Goal: Task Accomplishment & Management: Manage account settings

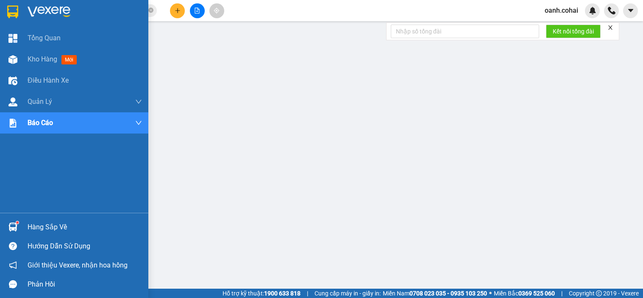
click at [33, 57] on span "Kho hàng" at bounding box center [43, 59] width 30 height 8
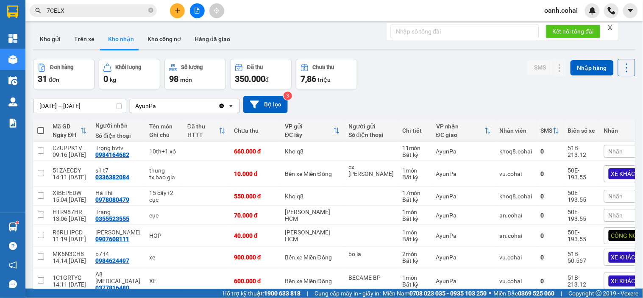
click at [62, 43] on button "Kho gửi" at bounding box center [50, 39] width 34 height 20
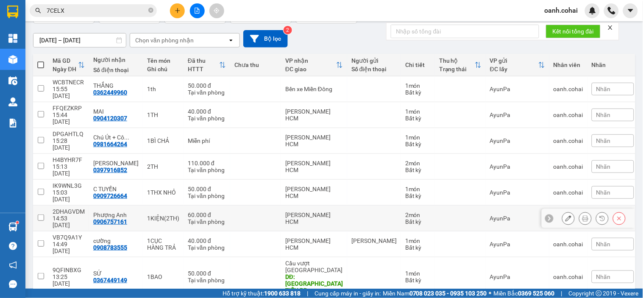
scroll to position [67, 0]
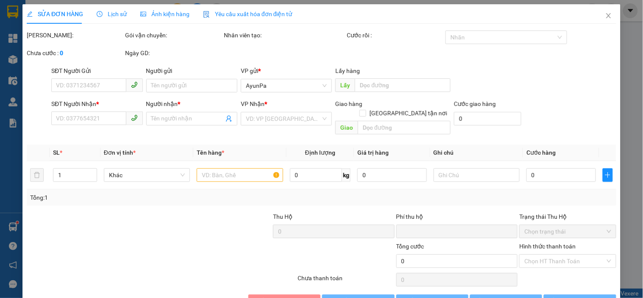
type input "96HV"
type input "0393523268"
type input "C6 T4"
type input "0"
type input "350.000"
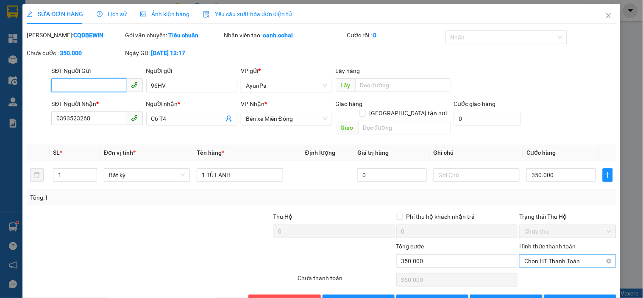
scroll to position [17, 0]
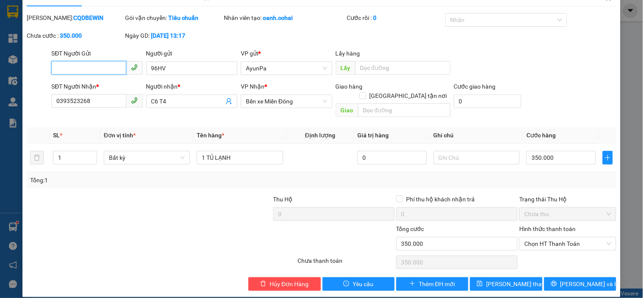
drag, startPoint x: 565, startPoint y: 230, endPoint x: 557, endPoint y: 241, distance: 13.4
click at [564, 237] on span "Chọn HT Thanh Toán" at bounding box center [567, 243] width 86 height 13
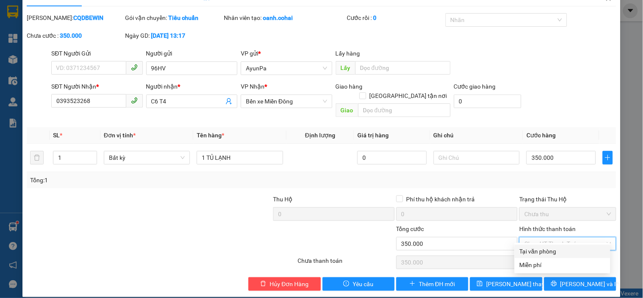
click at [553, 250] on div "Tại văn phòng" at bounding box center [563, 251] width 86 height 9
type input "0"
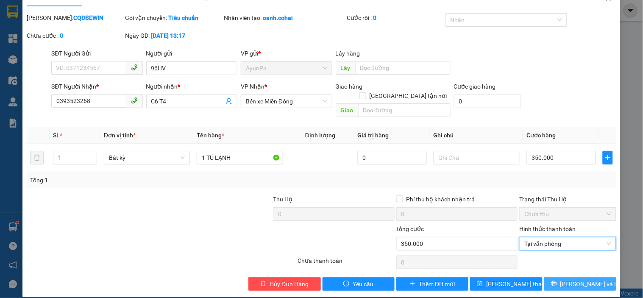
click at [565, 277] on button "[PERSON_NAME] và In" at bounding box center [580, 284] width 72 height 14
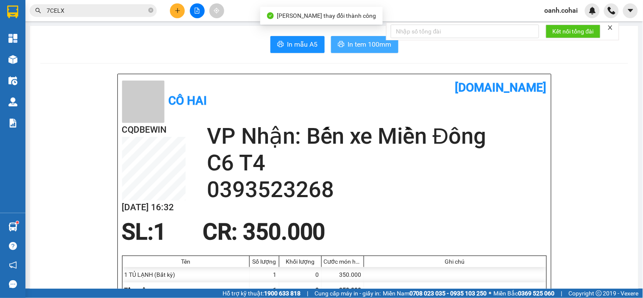
click at [373, 53] on button "In tem 100mm" at bounding box center [364, 44] width 67 height 17
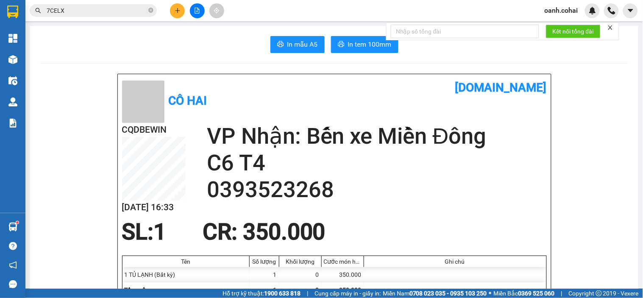
click at [175, 11] on icon "plus" at bounding box center [177, 10] width 5 height 0
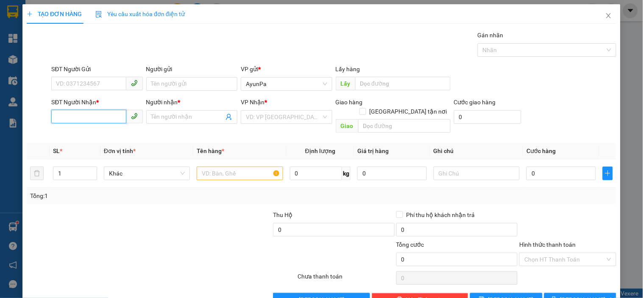
click at [70, 120] on input "SĐT Người Nhận *" at bounding box center [88, 117] width 75 height 14
paste input "0385514114"
type input "0385514114"
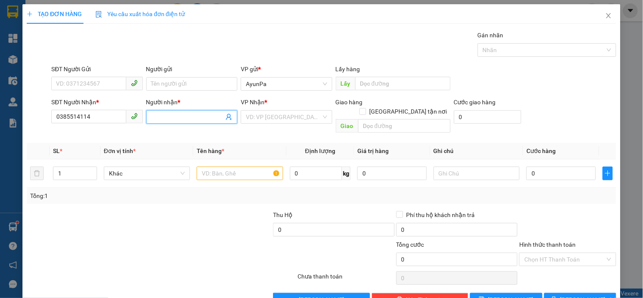
click at [158, 112] on input "Người nhận *" at bounding box center [187, 116] width 72 height 9
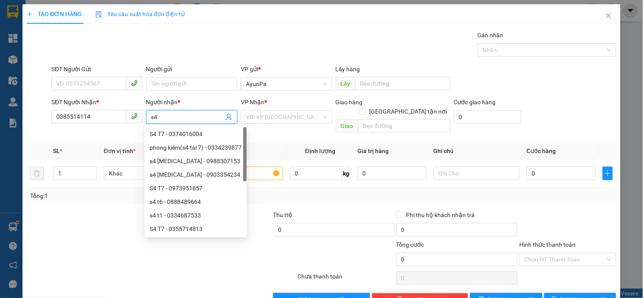
type input "s"
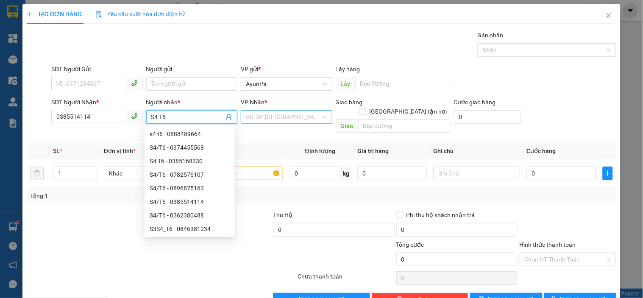
type input "S4 T6"
click at [277, 121] on input "search" at bounding box center [283, 117] width 75 height 13
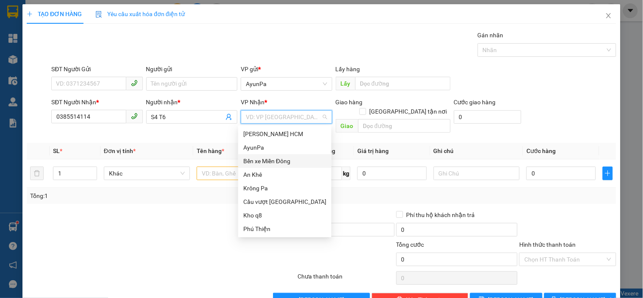
click at [268, 159] on div "Bến xe Miền Đông" at bounding box center [284, 160] width 83 height 9
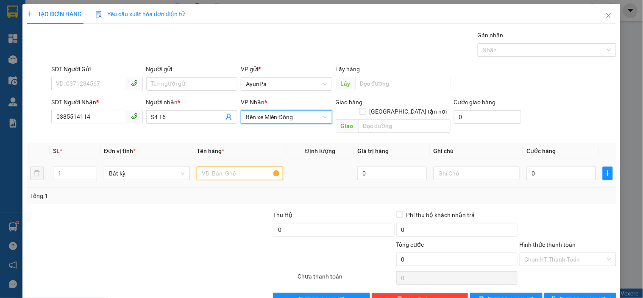
click at [230, 167] on input "text" at bounding box center [240, 174] width 86 height 14
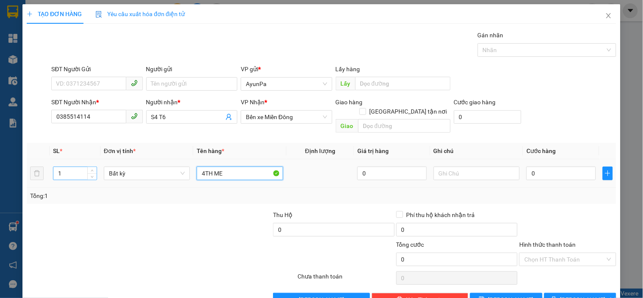
type input "4TH ME"
click at [79, 168] on input "1" at bounding box center [74, 173] width 43 height 13
type input "4"
click at [445, 159] on td at bounding box center [476, 173] width 93 height 28
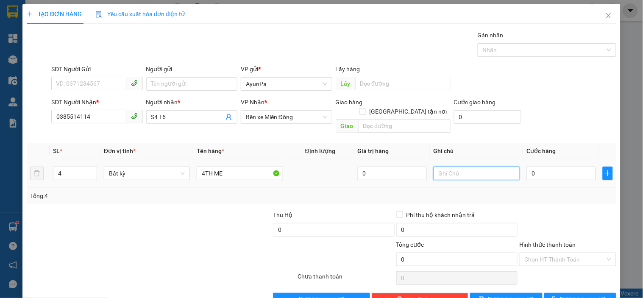
click at [445, 167] on input "text" at bounding box center [477, 174] width 86 height 14
type input "TXE THU"
click at [545, 167] on input "0" at bounding box center [561, 174] width 70 height 14
type input "1"
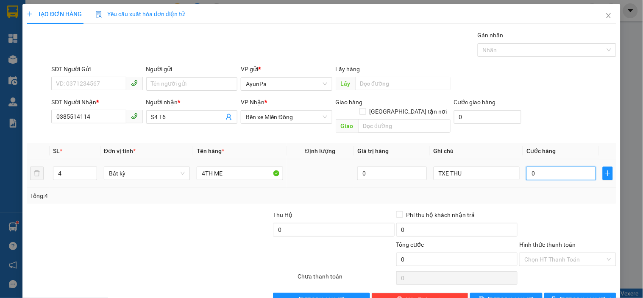
type input "1"
type input "1.000"
click at [545, 191] on div "Tổng: 4" at bounding box center [321, 195] width 583 height 9
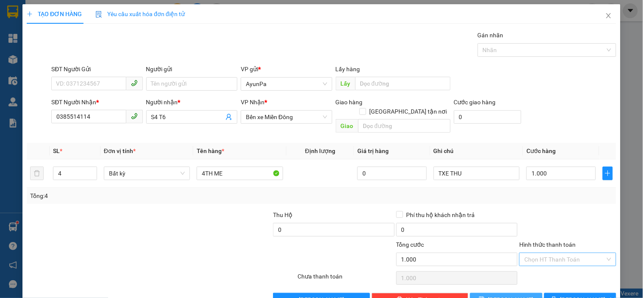
drag, startPoint x: 517, startPoint y: 286, endPoint x: 531, endPoint y: 247, distance: 41.7
click at [516, 293] on button "[PERSON_NAME]" at bounding box center [506, 300] width 72 height 14
type input "1"
type input "0"
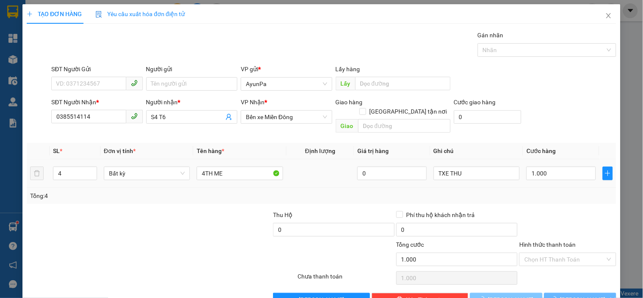
type input "0"
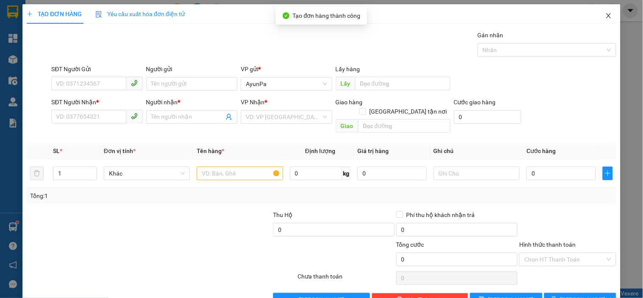
click at [605, 14] on icon "close" at bounding box center [608, 15] width 7 height 7
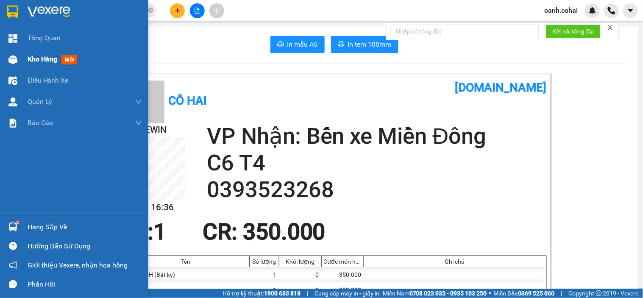
click at [35, 56] on span "Kho hàng" at bounding box center [43, 59] width 30 height 8
drag, startPoint x: 35, startPoint y: 56, endPoint x: 43, endPoint y: 57, distance: 7.7
click at [36, 56] on span "Kho hàng" at bounding box center [43, 59] width 30 height 8
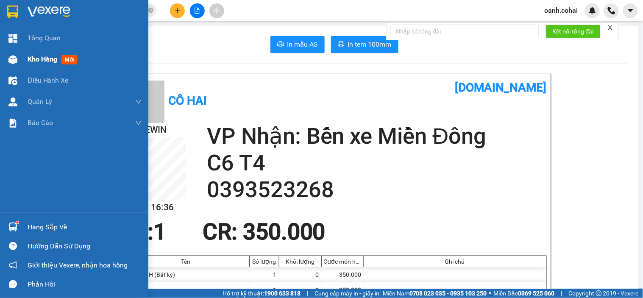
click at [43, 57] on span "Kho hàng" at bounding box center [43, 59] width 30 height 8
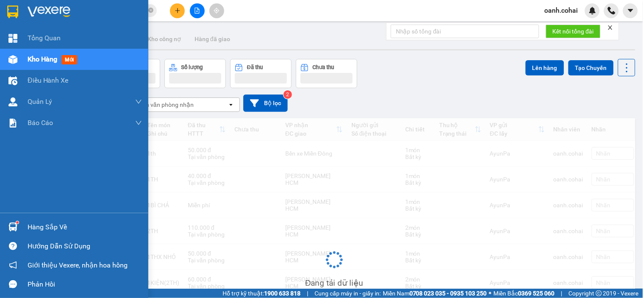
click at [43, 57] on span "Kho hàng" at bounding box center [43, 59] width 30 height 8
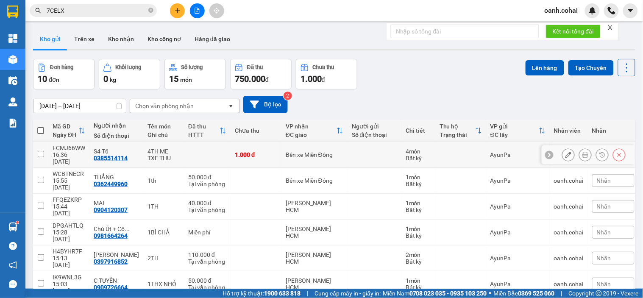
drag, startPoint x: 277, startPoint y: 149, endPoint x: 350, endPoint y: 149, distance: 73.3
click at [281, 149] on td "Bến xe Miền Đông" at bounding box center [314, 155] width 66 height 26
checkbox input "true"
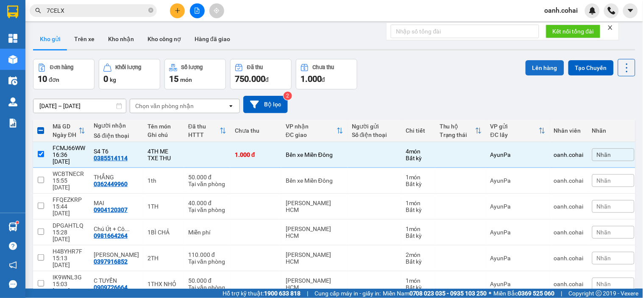
click at [531, 60] on button "Lên hàng" at bounding box center [545, 67] width 39 height 15
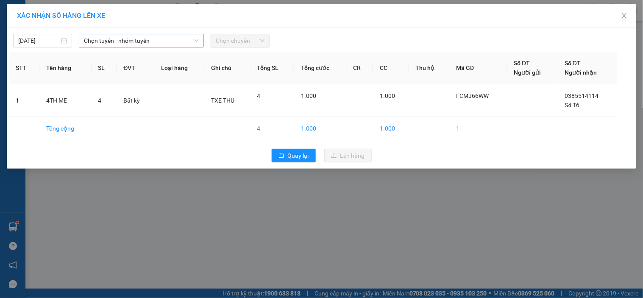
click at [178, 42] on span "Chọn tuyến - nhóm tuyến" at bounding box center [141, 40] width 115 height 13
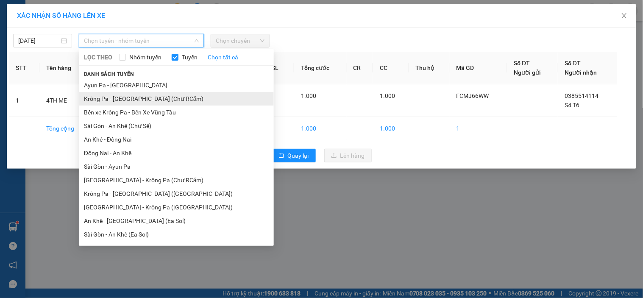
click at [136, 97] on li "Krông Pa - [GEOGRAPHIC_DATA] (Chư RCăm)" at bounding box center [176, 99] width 195 height 14
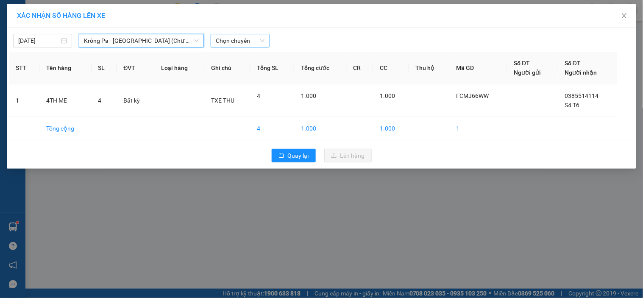
click at [264, 42] on div "Chọn chuyến" at bounding box center [240, 41] width 59 height 14
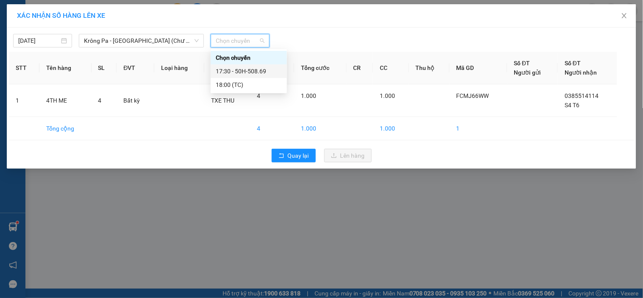
click at [248, 70] on div "17:30 - 50H-508.69" at bounding box center [249, 71] width 66 height 9
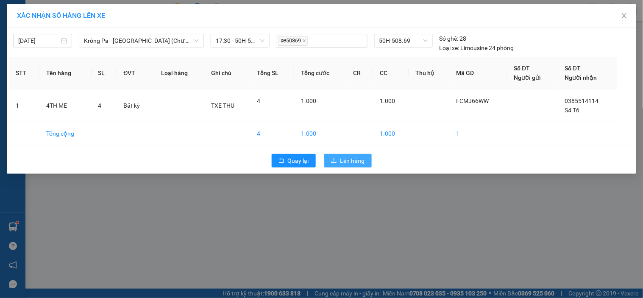
click at [336, 163] on icon "upload" at bounding box center [334, 161] width 6 height 6
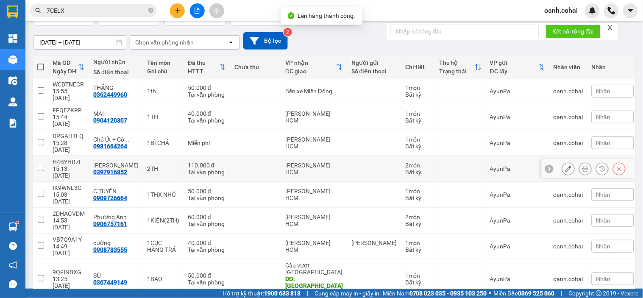
scroll to position [67, 0]
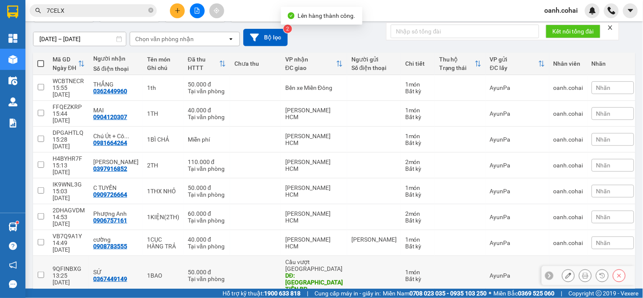
click at [273, 256] on td at bounding box center [255, 275] width 51 height 39
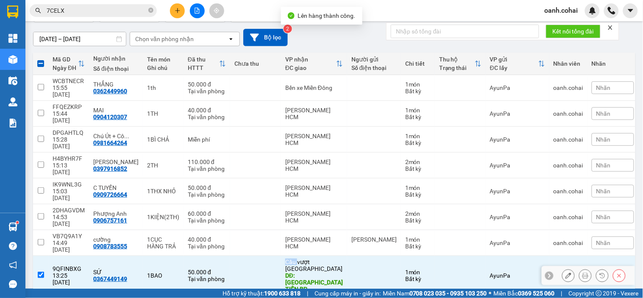
click at [273, 256] on td at bounding box center [255, 275] width 51 height 39
checkbox input "false"
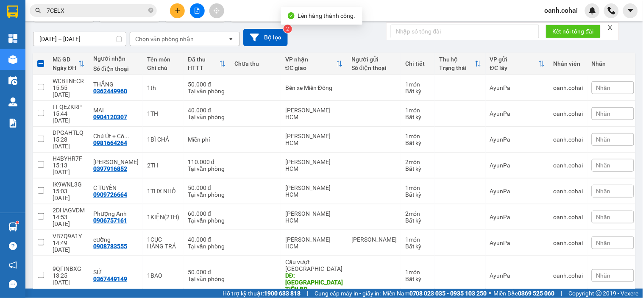
checkbox input "true"
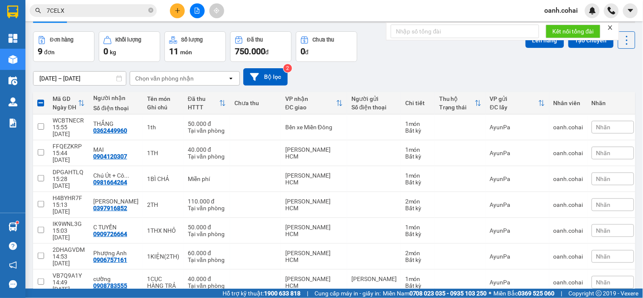
scroll to position [0, 0]
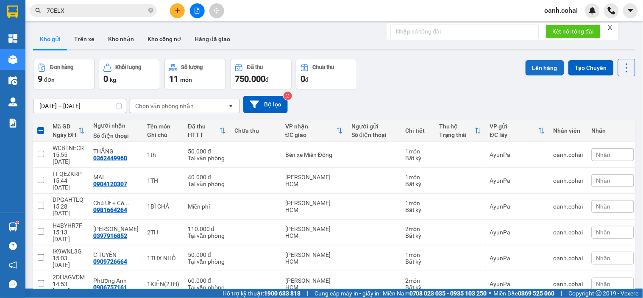
click at [527, 69] on button "Lên hàng" at bounding box center [545, 67] width 39 height 15
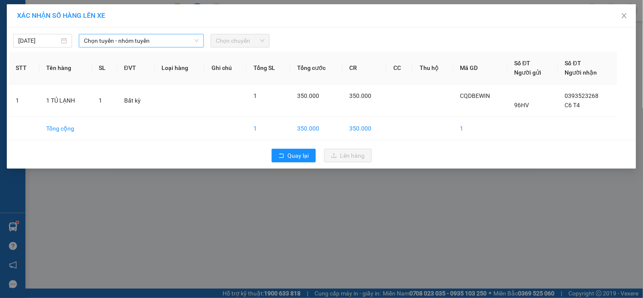
click at [160, 41] on span "Chọn tuyến - nhóm tuyến" at bounding box center [141, 40] width 115 height 13
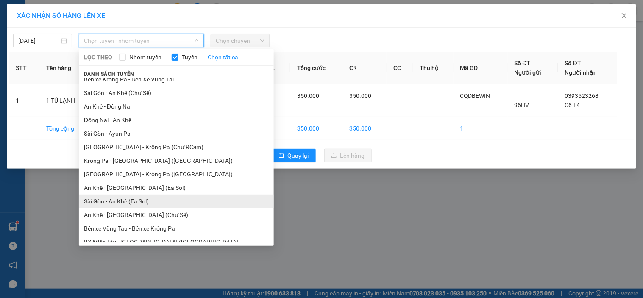
scroll to position [47, 0]
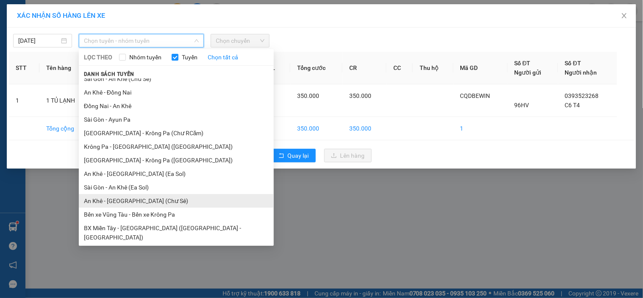
click at [138, 198] on li "An Khê - [GEOGRAPHIC_DATA] (Chư Sê)" at bounding box center [176, 201] width 195 height 14
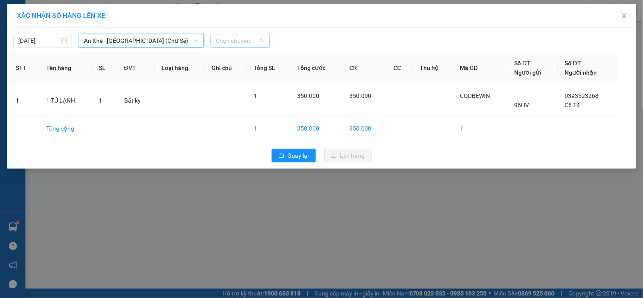
click at [250, 40] on span "Chọn chuyến" at bounding box center [240, 40] width 49 height 13
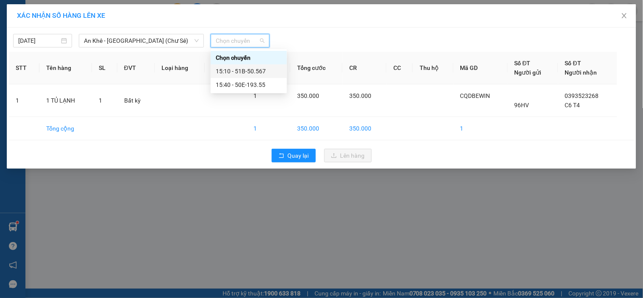
click at [250, 74] on div "15:10 - 51B-50.567" at bounding box center [249, 71] width 66 height 9
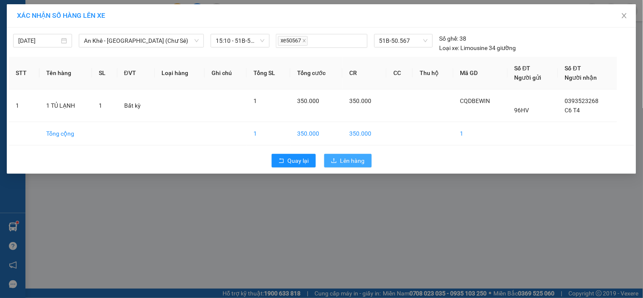
click at [336, 157] on button "Lên hàng" at bounding box center [347, 161] width 47 height 14
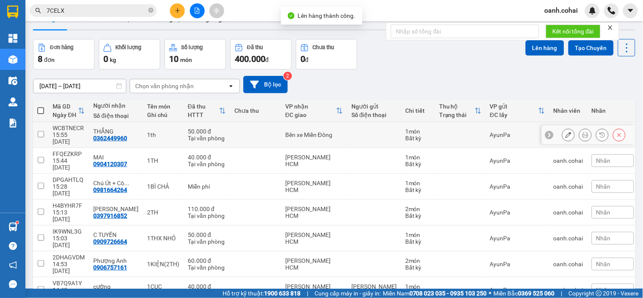
scroll to position [48, 0]
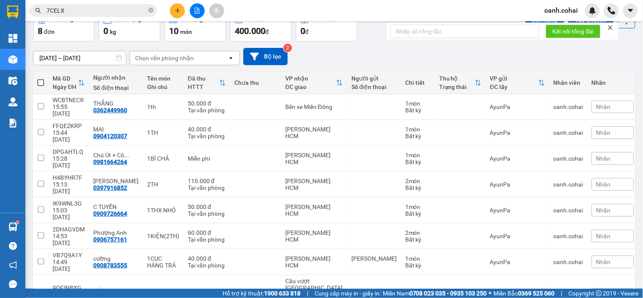
click at [196, 12] on icon "file-add" at bounding box center [197, 11] width 6 height 6
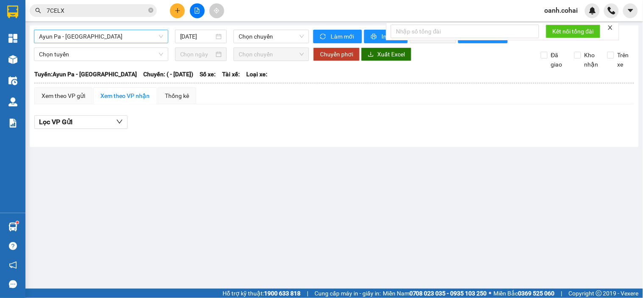
click at [134, 32] on span "Ayun Pa - [GEOGRAPHIC_DATA]" at bounding box center [101, 36] width 124 height 13
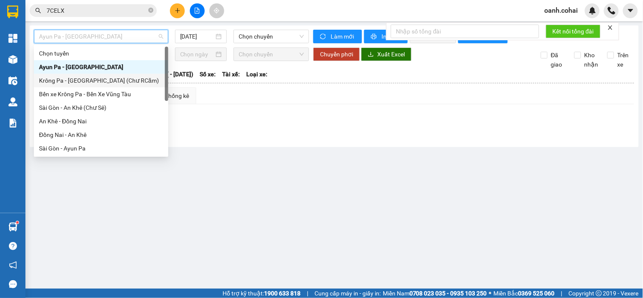
click at [95, 85] on div "Krông Pa - [GEOGRAPHIC_DATA] (Chư RCăm)" at bounding box center [101, 80] width 124 height 9
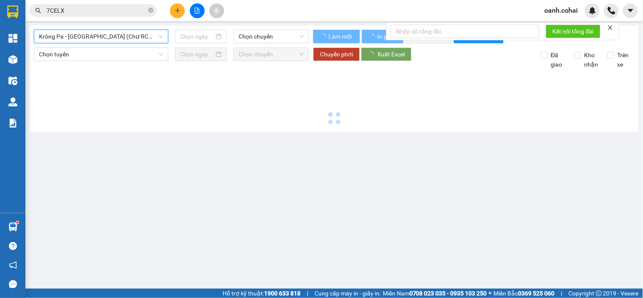
type input "[DATE]"
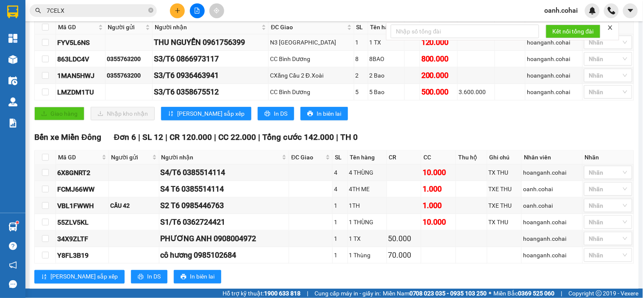
scroll to position [56, 0]
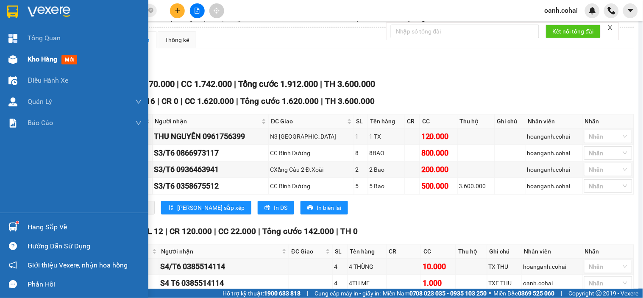
click at [34, 53] on div "Kho hàng mới" at bounding box center [85, 59] width 114 height 21
click at [47, 57] on span "Kho hàng" at bounding box center [43, 59] width 30 height 8
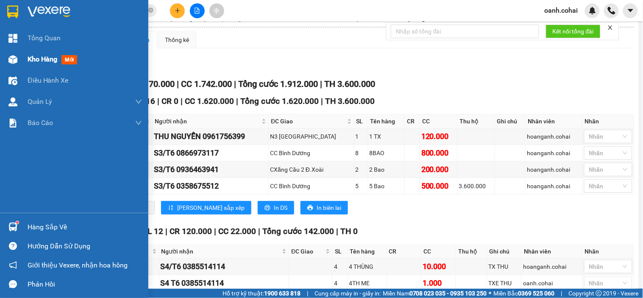
click at [47, 57] on span "Kho hàng" at bounding box center [43, 59] width 30 height 8
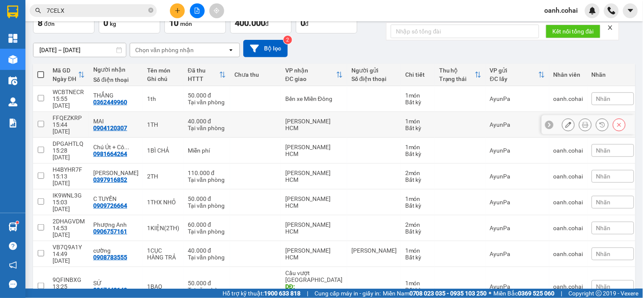
scroll to position [48, 0]
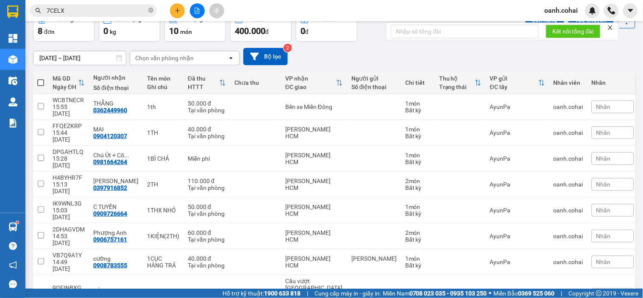
click at [176, 9] on icon "plus" at bounding box center [178, 11] width 6 height 6
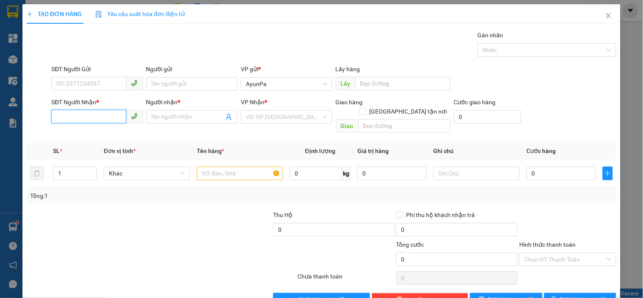
click at [92, 111] on input "SĐT Người Nhận *" at bounding box center [88, 117] width 75 height 14
type input "0908832479"
drag, startPoint x: 86, startPoint y: 134, endPoint x: 166, endPoint y: 142, distance: 80.1
click at [88, 134] on div "0908832479 - A KIỆT" at bounding box center [96, 133] width 80 height 9
type input "A KIỆT"
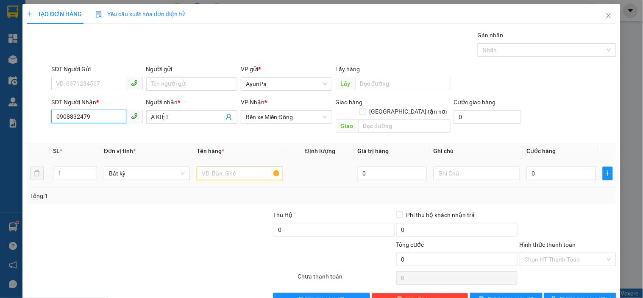
type input "0908832479"
click at [223, 167] on input "text" at bounding box center [240, 174] width 86 height 14
type input "H"
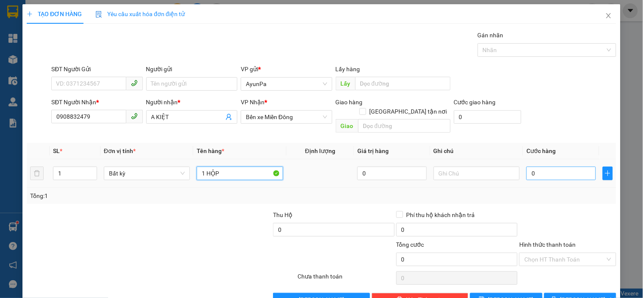
type input "1 HỘP"
click at [542, 167] on input "0" at bounding box center [561, 174] width 70 height 14
type input "4"
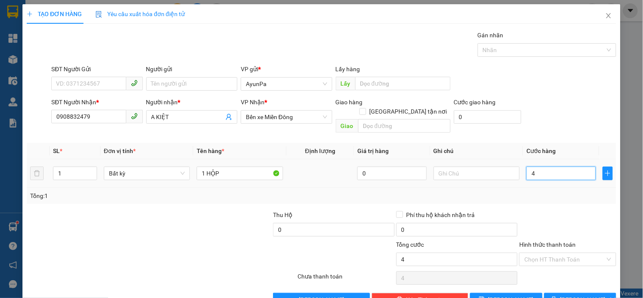
type input "40"
type input "40.000"
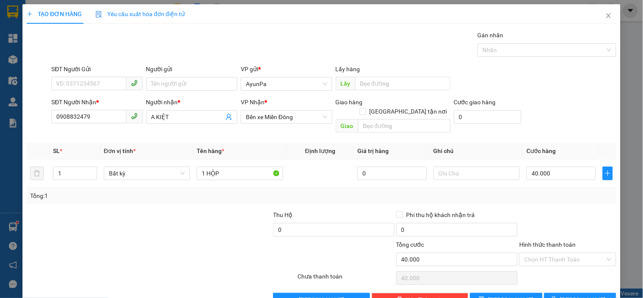
click at [557, 212] on div at bounding box center [567, 225] width 98 height 30
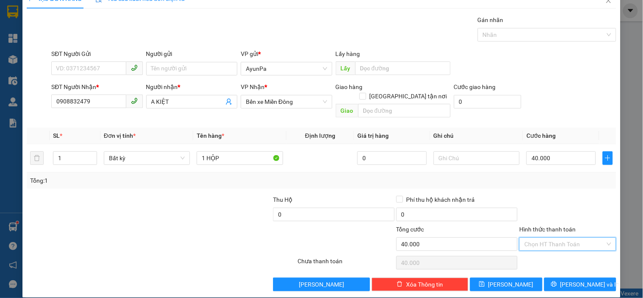
click at [548, 238] on input "Hình thức thanh toán" at bounding box center [564, 244] width 81 height 13
click at [536, 252] on div "Tại văn phòng" at bounding box center [563, 251] width 86 height 9
type input "0"
click at [547, 278] on button "[PERSON_NAME] và In" at bounding box center [580, 285] width 72 height 14
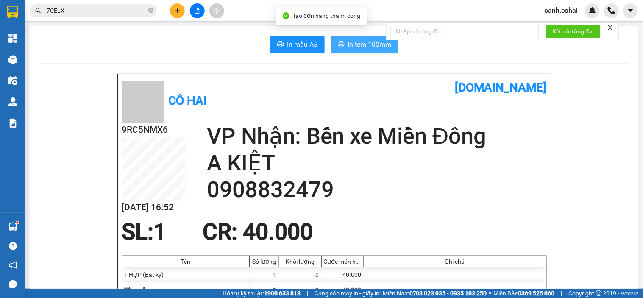
click at [365, 47] on span "In tem 100mm" at bounding box center [370, 44] width 44 height 11
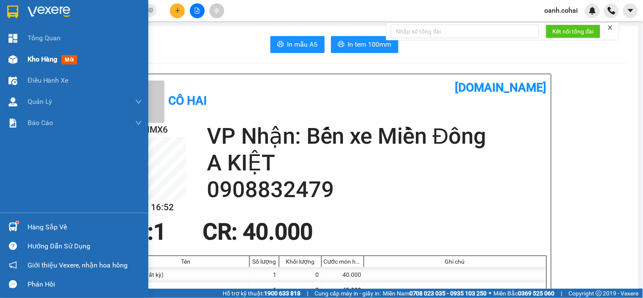
click at [38, 57] on span "Kho hàng" at bounding box center [43, 59] width 30 height 8
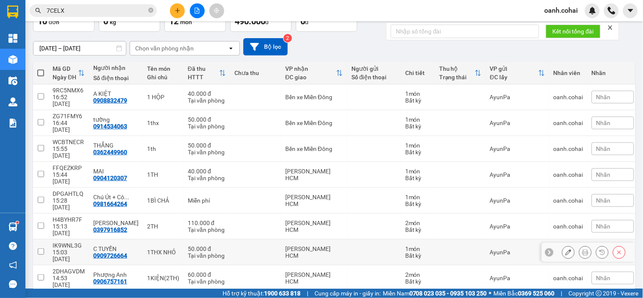
scroll to position [86, 0]
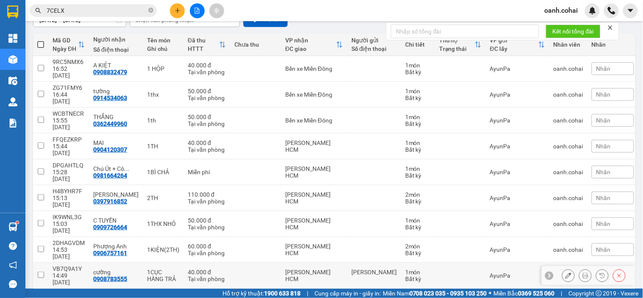
click at [268, 263] on td at bounding box center [255, 276] width 51 height 26
checkbox input "true"
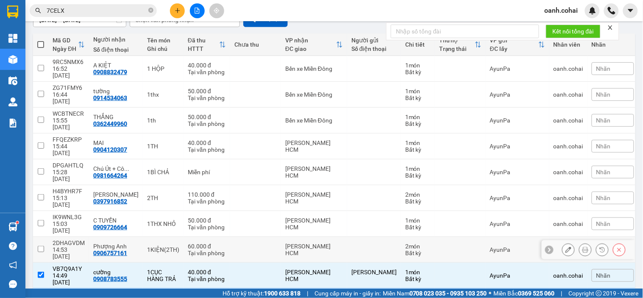
click at [276, 237] on td at bounding box center [255, 250] width 51 height 26
checkbox input "true"
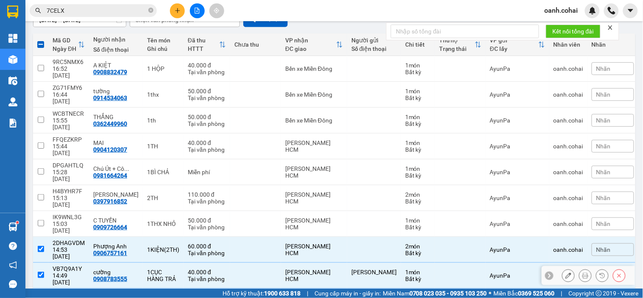
click at [264, 263] on td at bounding box center [255, 276] width 51 height 26
checkbox input "false"
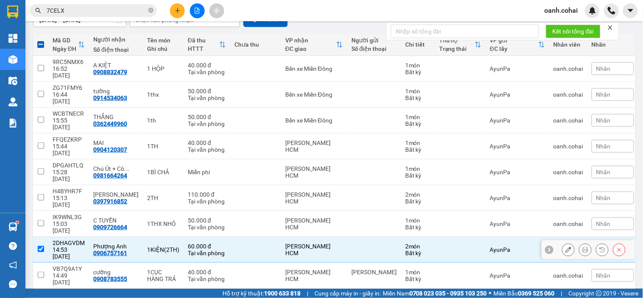
click at [273, 237] on td at bounding box center [255, 250] width 51 height 26
checkbox input "false"
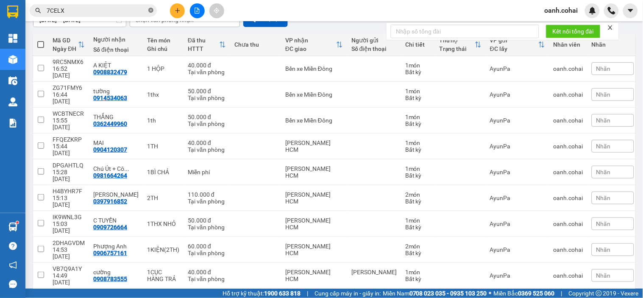
click at [150, 8] on icon "close-circle" at bounding box center [150, 10] width 5 height 5
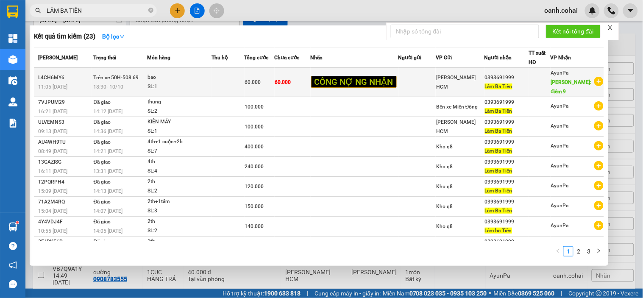
type input "LÂM BA TIỀN"
click at [270, 78] on div "60.000" at bounding box center [259, 82] width 29 height 9
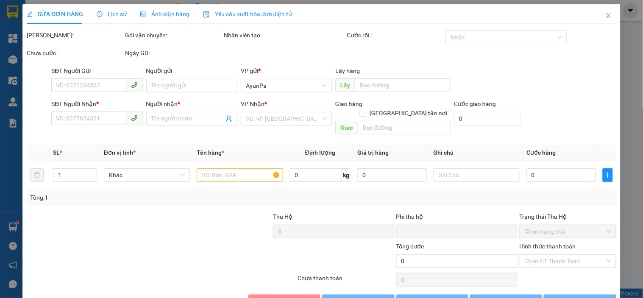
click at [558, 212] on div "Trạng thái Thu Hộ" at bounding box center [567, 216] width 97 height 9
type input "0393691999"
type input "Lâm Ba Tiền"
type input "điêm 9"
type input "0"
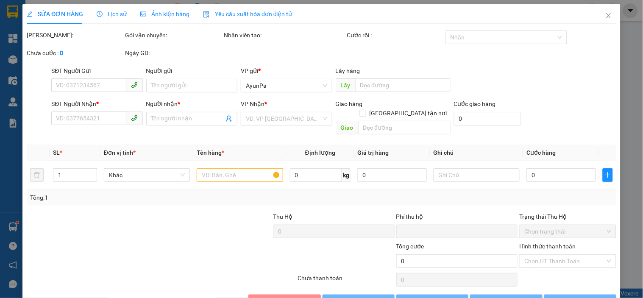
type input "60.000"
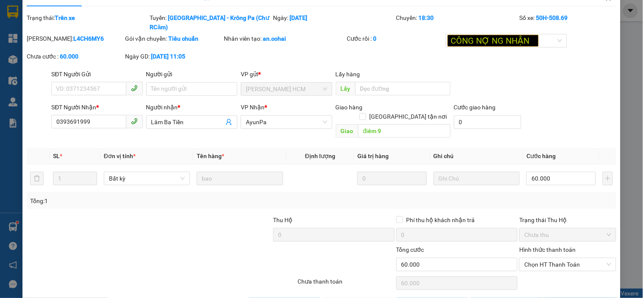
scroll to position [28, 0]
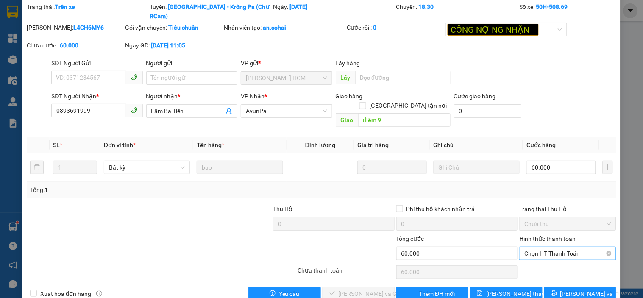
click at [555, 247] on span "Chọn HT Thanh Toán" at bounding box center [567, 253] width 86 height 13
drag, startPoint x: 540, startPoint y: 252, endPoint x: 498, endPoint y: 253, distance: 42.0
click at [539, 253] on div "Tại văn phòng" at bounding box center [563, 251] width 86 height 9
type input "0"
click at [354, 289] on span "[PERSON_NAME] và Giao hàng" at bounding box center [379, 293] width 81 height 9
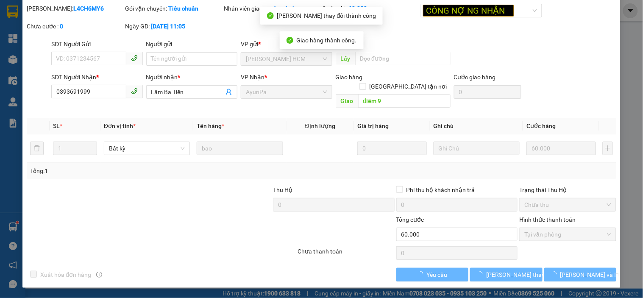
scroll to position [0, 0]
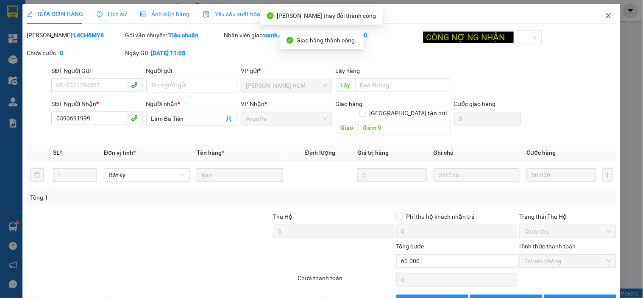
drag, startPoint x: 602, startPoint y: 12, endPoint x: 157, endPoint y: 3, distance: 445.1
click at [602, 12] on span "Close" at bounding box center [609, 16] width 24 height 24
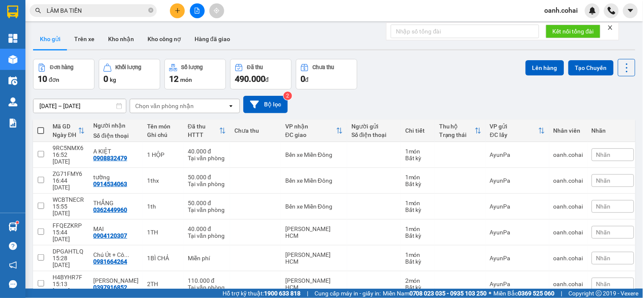
click at [39, 131] on span at bounding box center [40, 130] width 7 height 7
click at [41, 126] on input "checkbox" at bounding box center [41, 126] width 0 height 0
checkbox input "true"
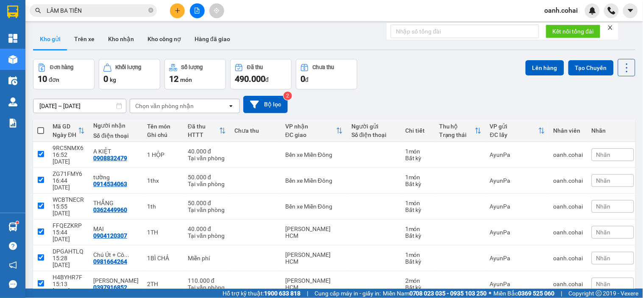
checkbox input "true"
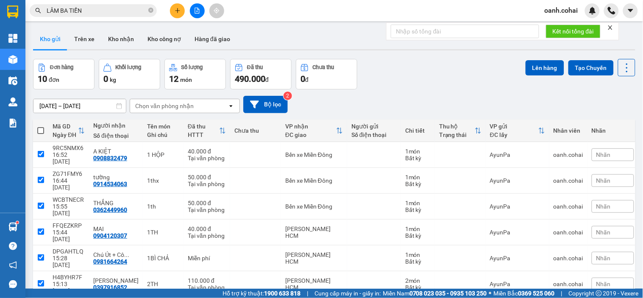
checkbox input "true"
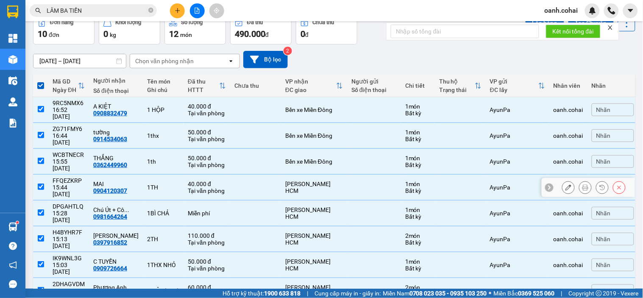
scroll to position [86, 0]
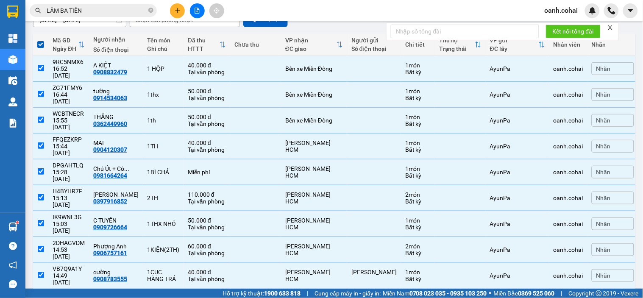
click at [41, 43] on span at bounding box center [40, 44] width 7 height 7
click at [41, 40] on input "checkbox" at bounding box center [41, 40] width 0 height 0
checkbox input "false"
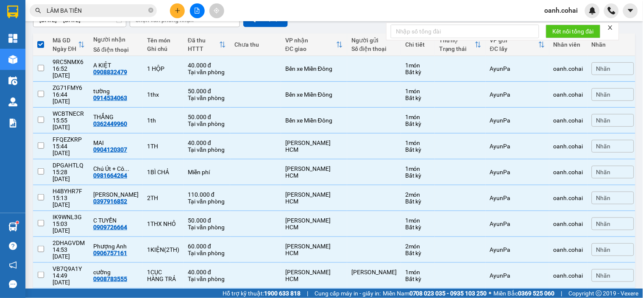
checkbox input "false"
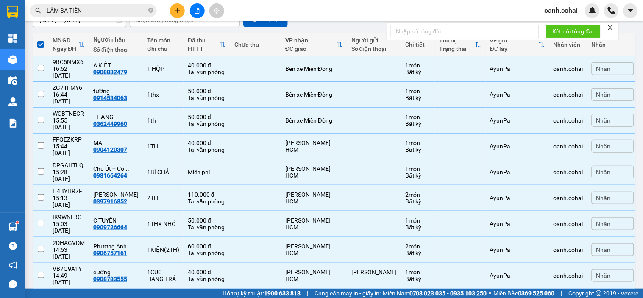
checkbox input "false"
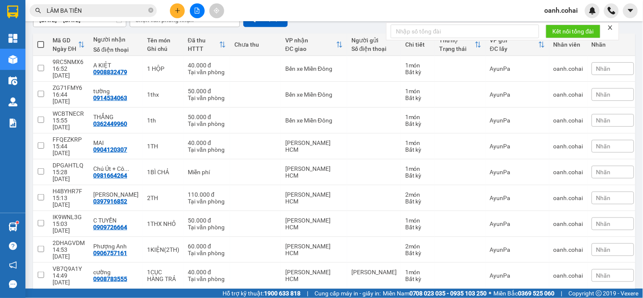
scroll to position [0, 0]
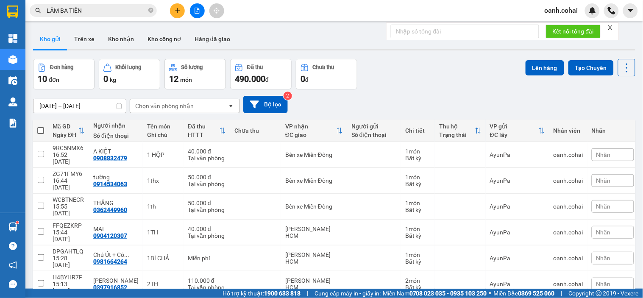
drag, startPoint x: 191, startPoint y: 11, endPoint x: 136, endPoint y: 21, distance: 55.1
click at [191, 11] on button at bounding box center [197, 10] width 15 height 15
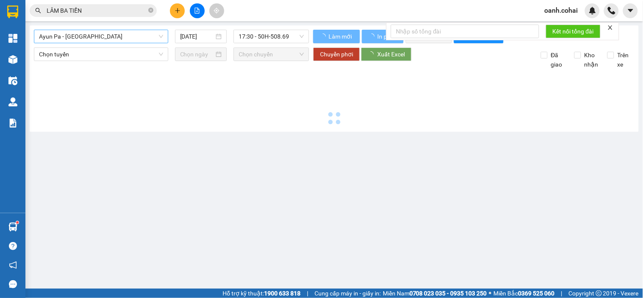
drag, startPoint x: 109, startPoint y: 35, endPoint x: 104, endPoint y: 35, distance: 5.5
click at [107, 35] on span "Ayun Pa - [GEOGRAPHIC_DATA]" at bounding box center [101, 36] width 124 height 13
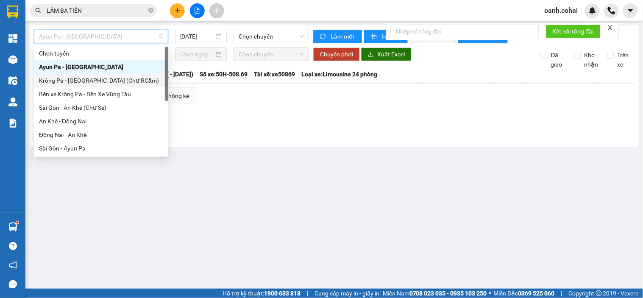
click at [108, 81] on div "Krông Pa - [GEOGRAPHIC_DATA] (Chư RCăm)" at bounding box center [101, 80] width 124 height 9
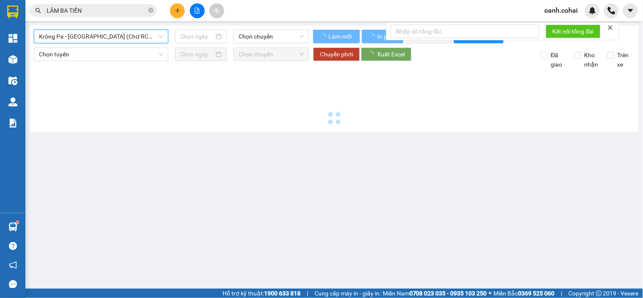
type input "[DATE]"
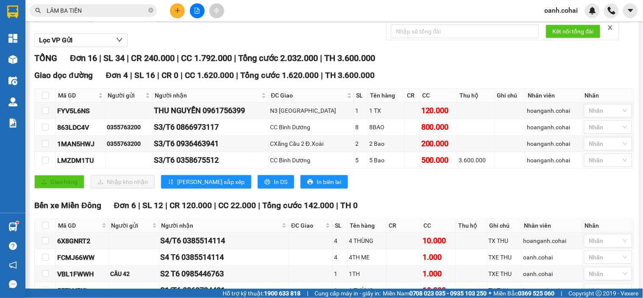
scroll to position [47, 0]
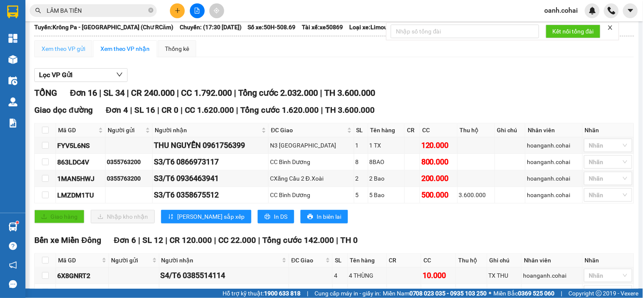
click at [65, 51] on div "Xem theo VP gửi" at bounding box center [63, 48] width 58 height 17
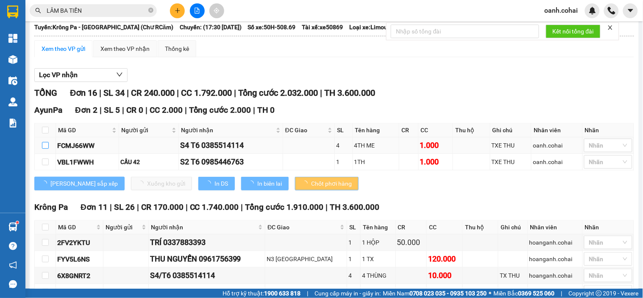
click at [43, 149] on input "checkbox" at bounding box center [45, 145] width 7 height 7
checkbox input "true"
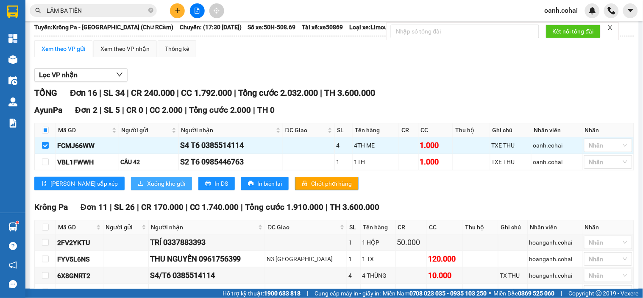
click at [147, 188] on span "Xuống kho gửi" at bounding box center [166, 183] width 38 height 9
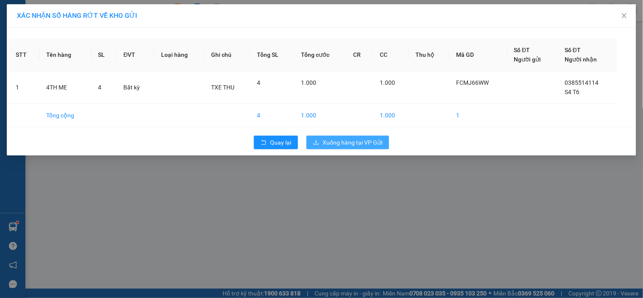
click at [339, 138] on span "Xuống hàng tại VP Gửi" at bounding box center [353, 142] width 60 height 9
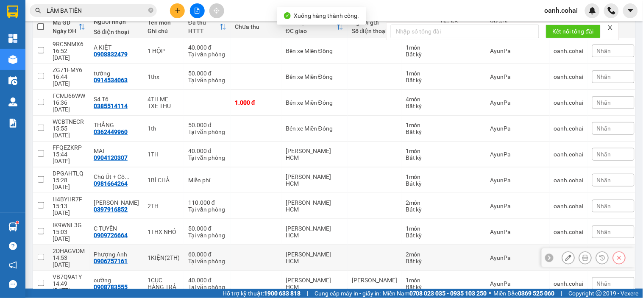
scroll to position [105, 0]
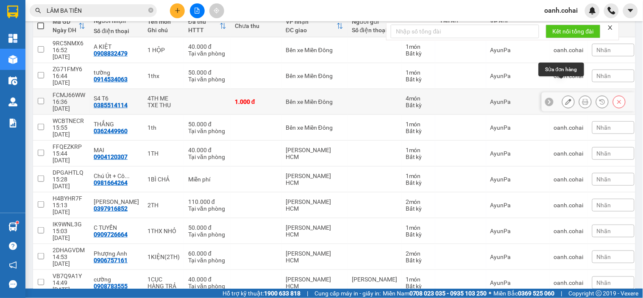
click at [565, 99] on icon at bounding box center [568, 102] width 6 height 6
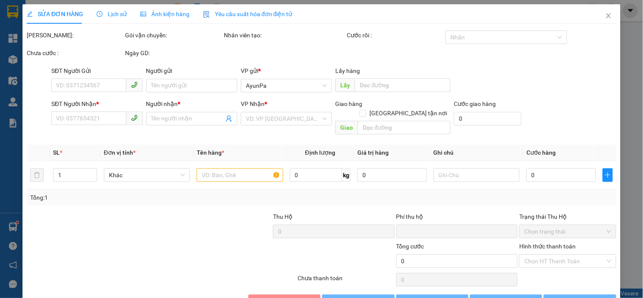
type input "0385514114"
type input "S4 T6"
type input "0"
type input "1.000"
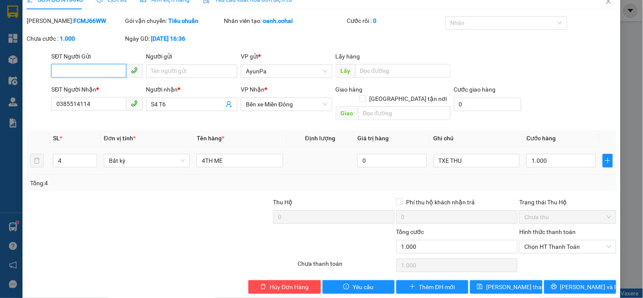
scroll to position [17, 0]
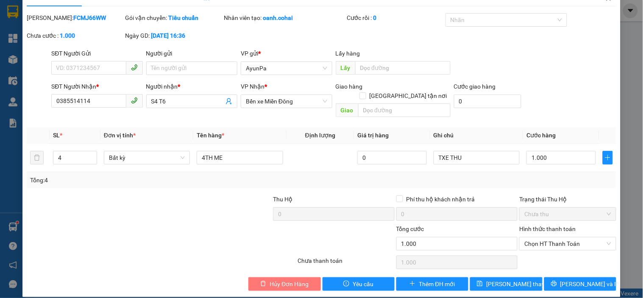
click at [281, 279] on span "Hủy Đơn Hàng" at bounding box center [289, 283] width 39 height 9
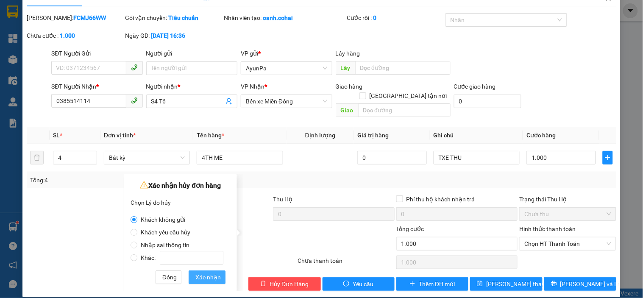
click at [205, 274] on span "Xác nhận" at bounding box center [207, 277] width 25 height 9
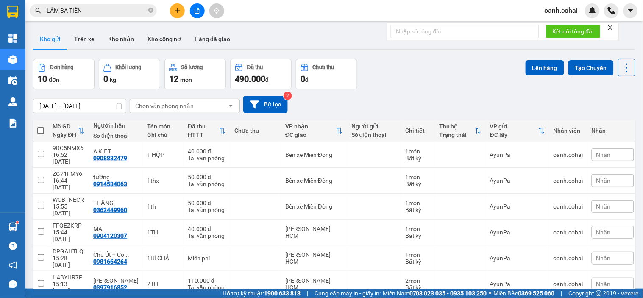
click at [195, 10] on icon "file-add" at bounding box center [197, 11] width 6 height 6
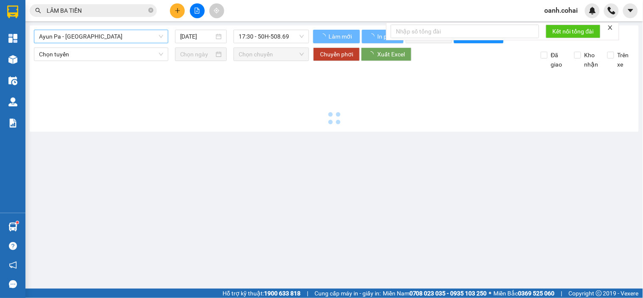
click at [130, 38] on span "Ayun Pa - [GEOGRAPHIC_DATA]" at bounding box center [101, 36] width 124 height 13
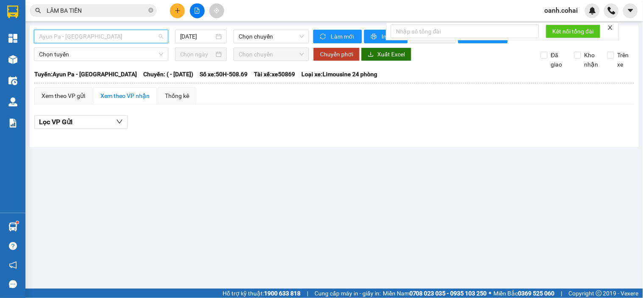
click at [108, 40] on span "Ayun Pa - [GEOGRAPHIC_DATA]" at bounding box center [101, 36] width 124 height 13
click at [105, 39] on span "Ayun Pa - [GEOGRAPHIC_DATA]" at bounding box center [101, 36] width 124 height 13
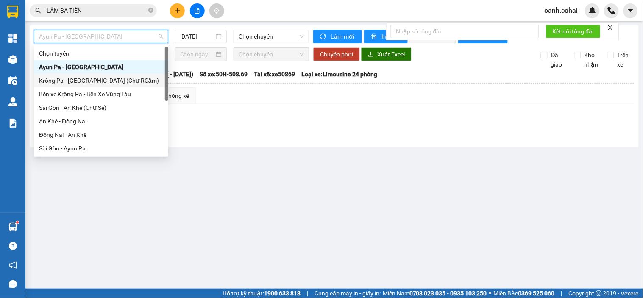
scroll to position [94, 0]
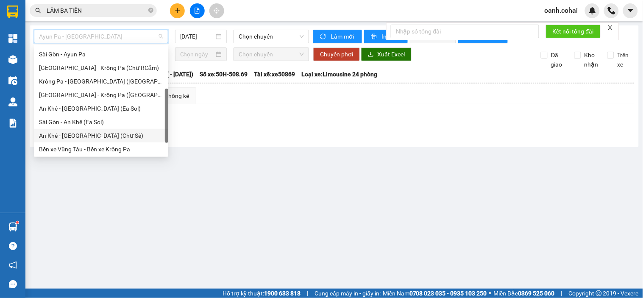
click at [90, 131] on div "An Khê - [GEOGRAPHIC_DATA] (Chư Sê)" at bounding box center [101, 135] width 124 height 9
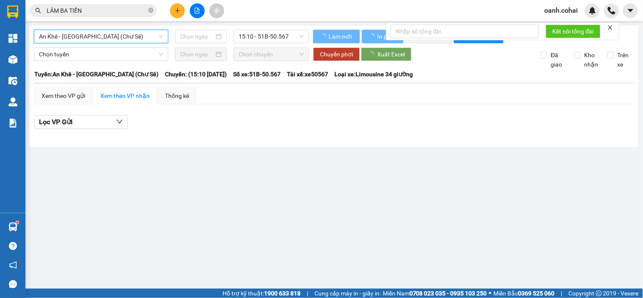
type input "[DATE]"
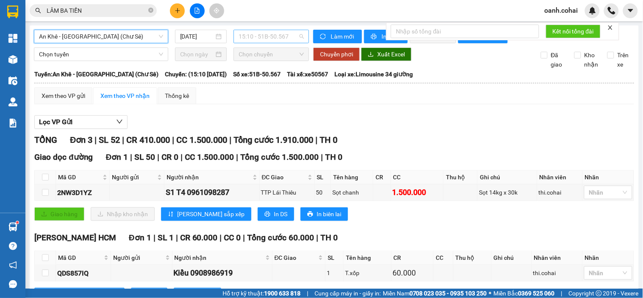
click at [257, 37] on span "15:10 - 51B-50.567" at bounding box center [271, 36] width 65 height 13
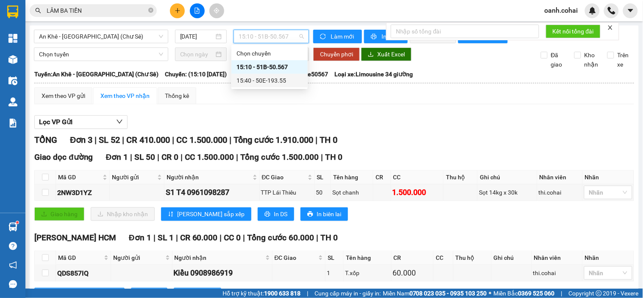
click at [250, 78] on div "15:40 - 50E-193.55" at bounding box center [270, 80] width 66 height 9
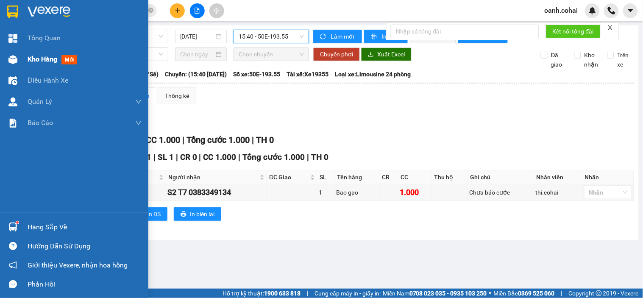
click at [40, 56] on span "Kho hàng" at bounding box center [43, 59] width 30 height 8
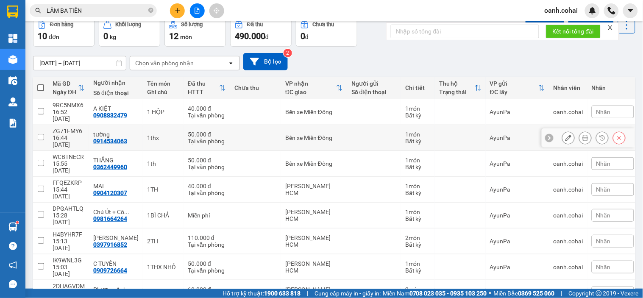
scroll to position [86, 0]
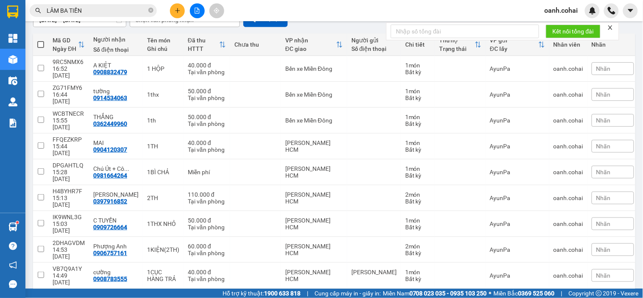
checkbox input "true"
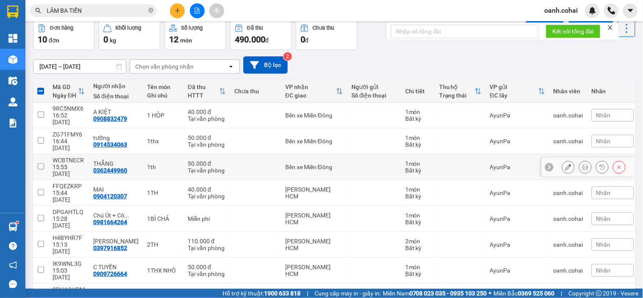
scroll to position [0, 0]
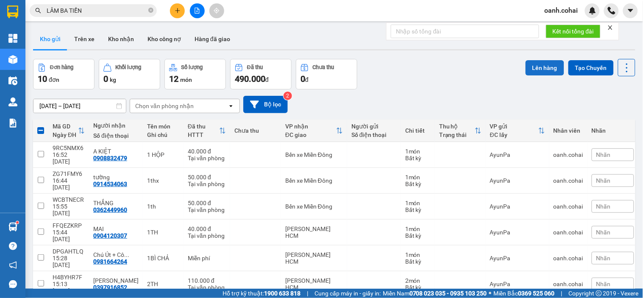
click at [526, 70] on button "Lên hàng" at bounding box center [545, 67] width 39 height 15
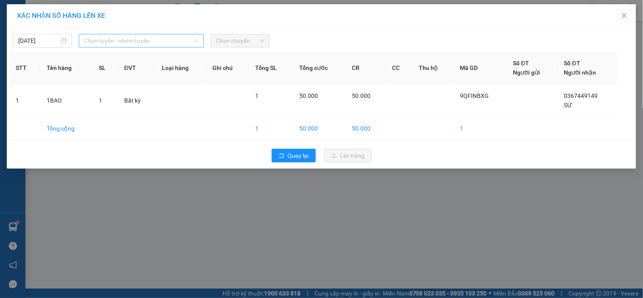
click at [145, 37] on span "Chọn tuyến - nhóm tuyến" at bounding box center [141, 40] width 115 height 13
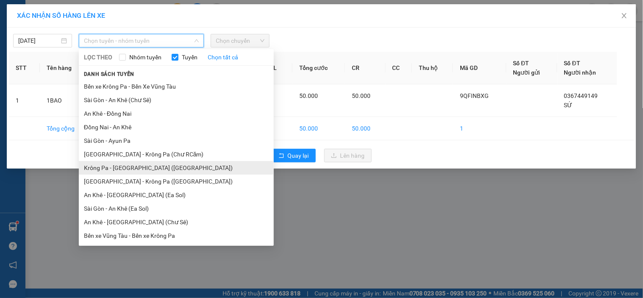
scroll to position [47, 0]
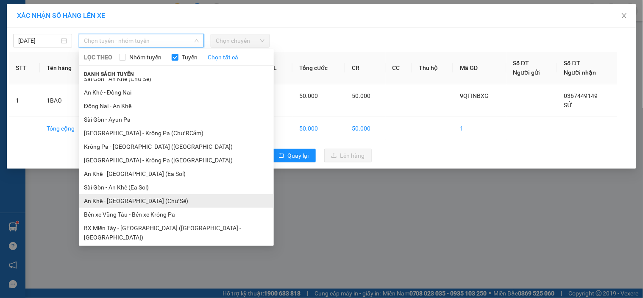
click at [124, 200] on li "An Khê - [GEOGRAPHIC_DATA] (Chư Sê)" at bounding box center [176, 201] width 195 height 14
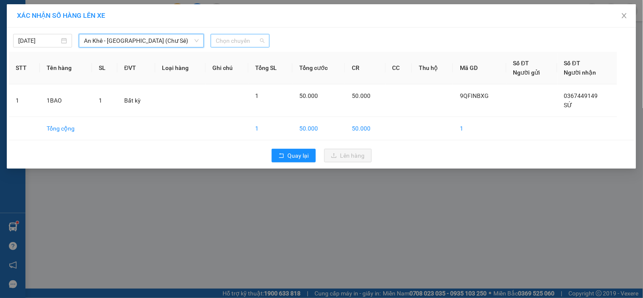
click at [239, 41] on span "Chọn chuyến" at bounding box center [240, 40] width 49 height 13
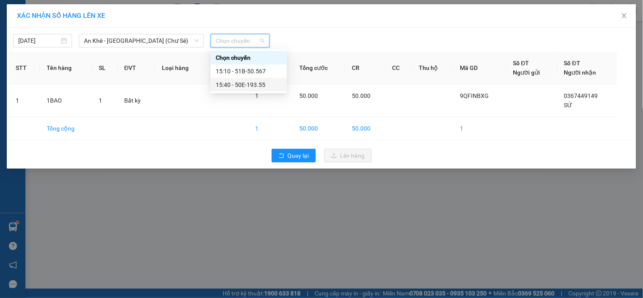
click at [239, 85] on div "15:40 - 50E-193.55" at bounding box center [249, 84] width 66 height 9
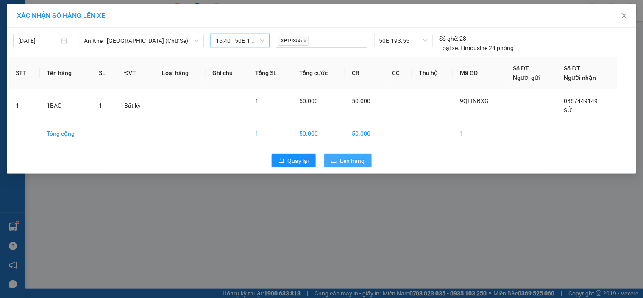
click at [338, 161] on button "Lên hàng" at bounding box center [347, 161] width 47 height 14
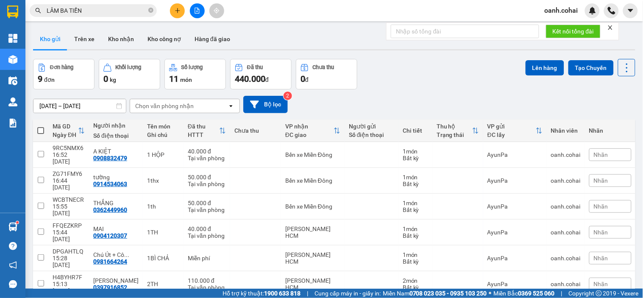
click at [39, 132] on span at bounding box center [40, 130] width 7 height 7
click at [41, 126] on input "checkbox" at bounding box center [41, 126] width 0 height 0
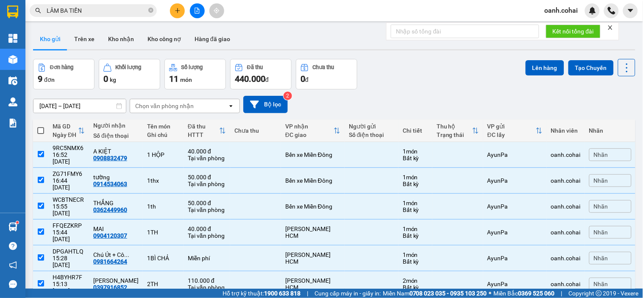
checkbox input "true"
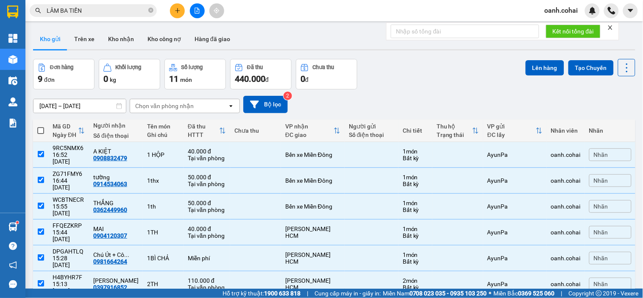
checkbox input "true"
click at [529, 64] on button "Lên hàng" at bounding box center [545, 67] width 39 height 15
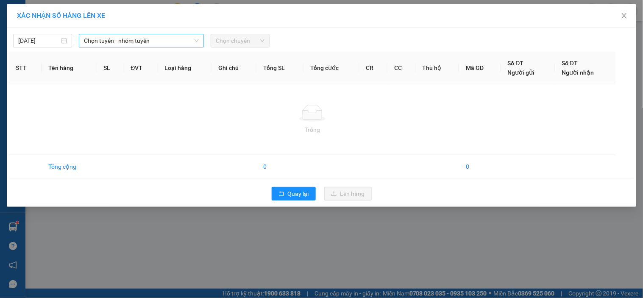
click at [157, 44] on span "Chọn tuyến - nhóm tuyến" at bounding box center [141, 40] width 115 height 13
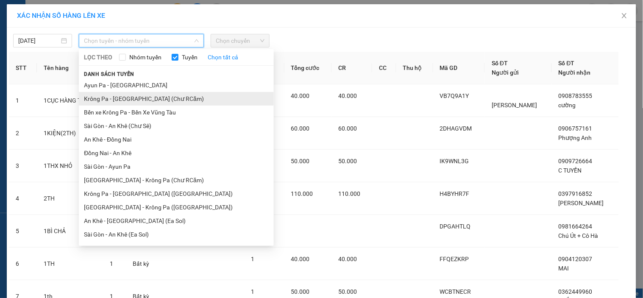
click at [142, 100] on li "Krông Pa - [GEOGRAPHIC_DATA] (Chư RCăm)" at bounding box center [176, 99] width 195 height 14
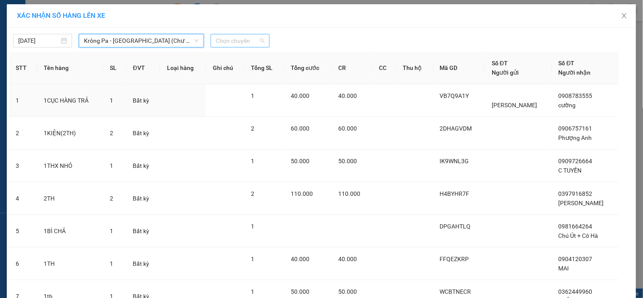
click at [234, 39] on span "Chọn chuyến" at bounding box center [240, 40] width 49 height 13
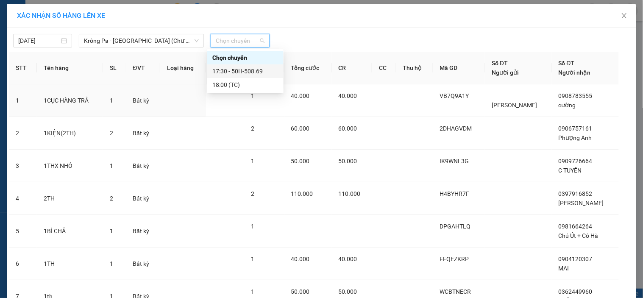
drag, startPoint x: 236, startPoint y: 74, endPoint x: 240, endPoint y: 75, distance: 4.4
click at [237, 74] on div "17:30 - 50H-508.69" at bounding box center [245, 71] width 66 height 9
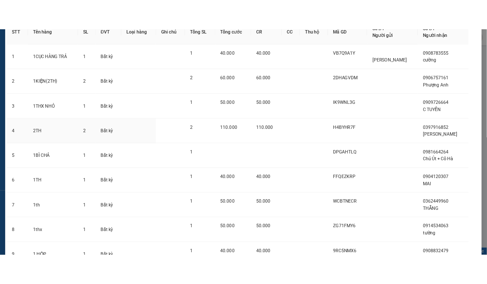
scroll to position [147, 0]
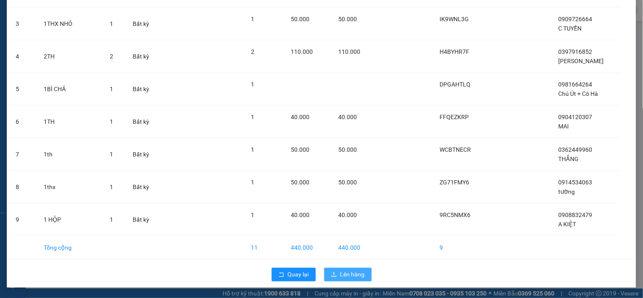
click at [341, 272] on span "Lên hàng" at bounding box center [352, 274] width 25 height 9
